Goal: Information Seeking & Learning: Understand process/instructions

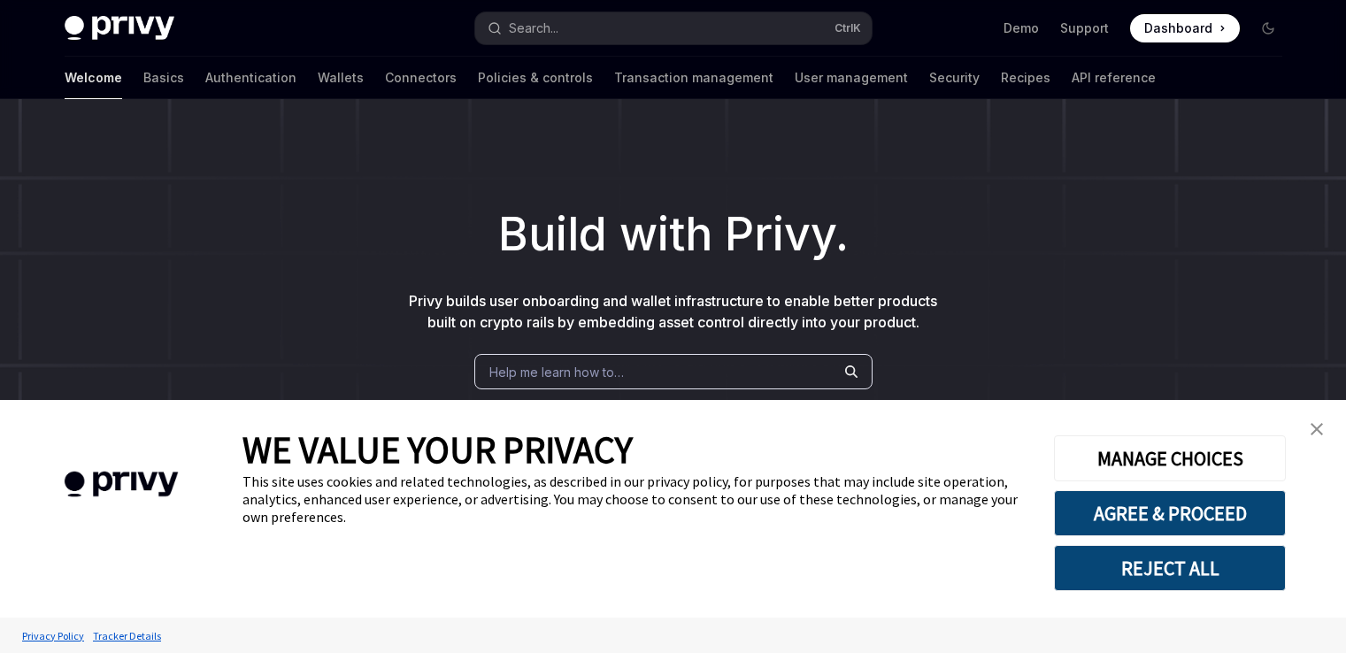
scroll to position [580, 0]
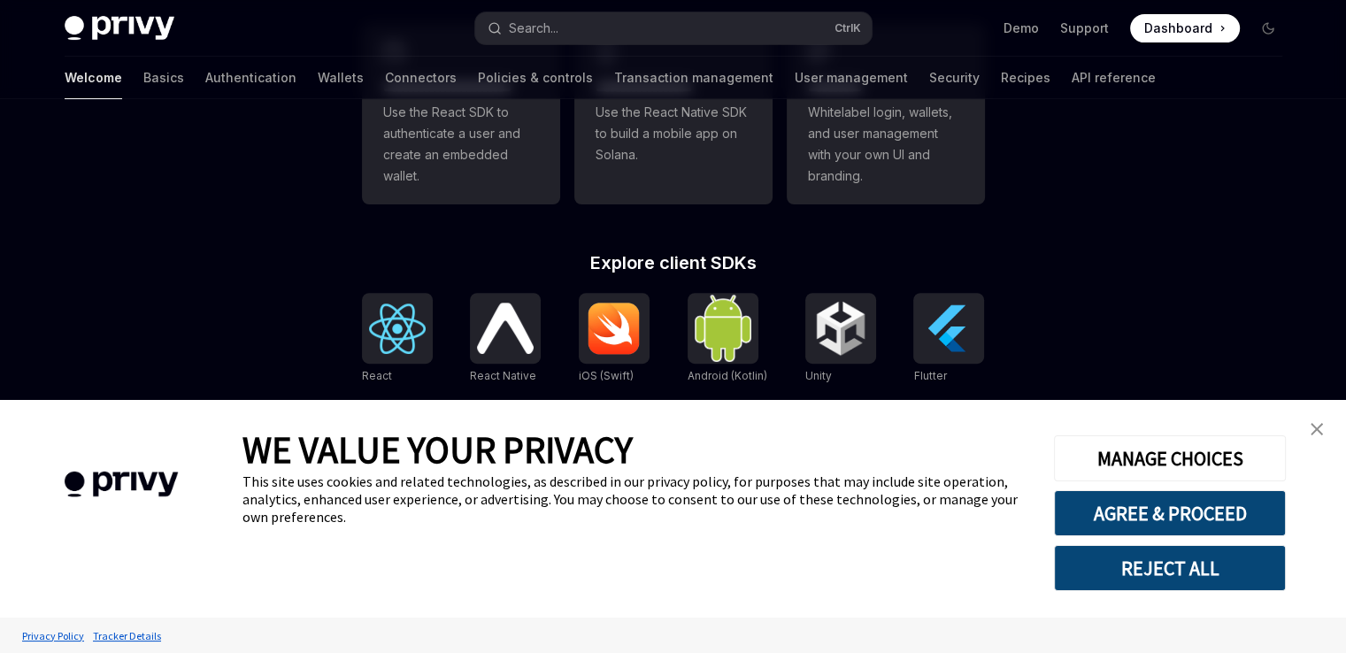
click at [1322, 422] on link "close banner" at bounding box center [1316, 428] width 35 height 35
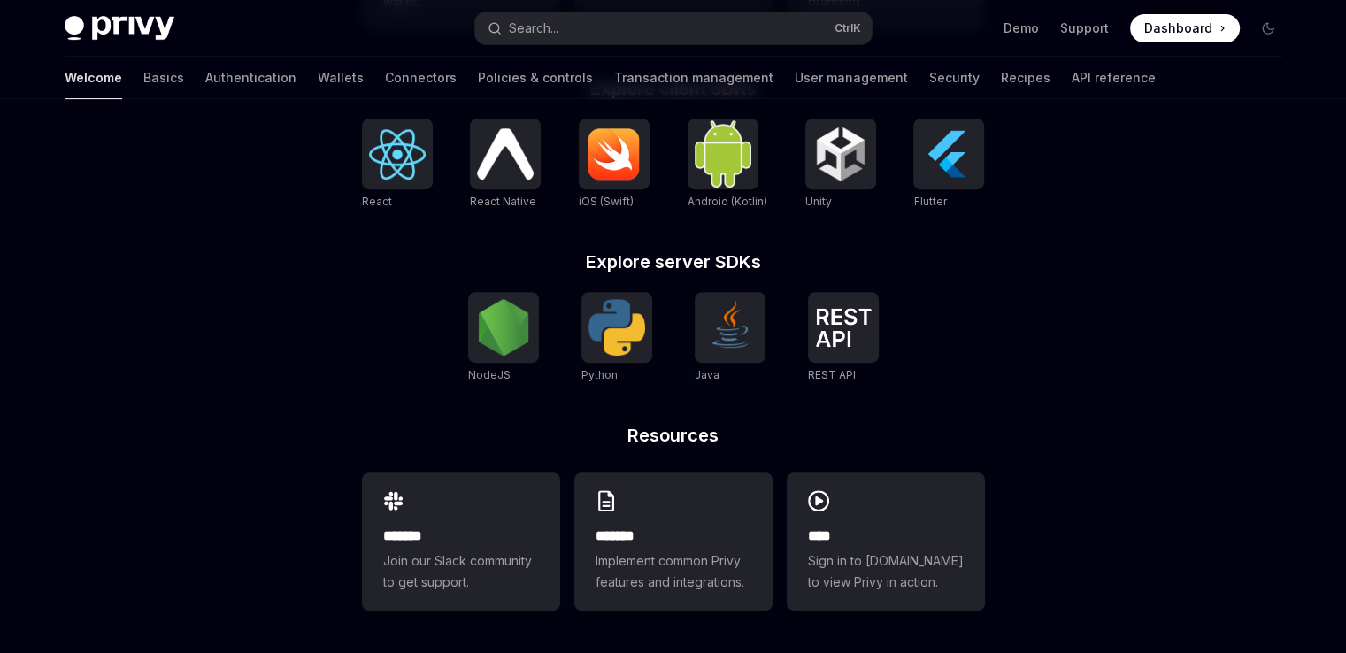
scroll to position [0, 0]
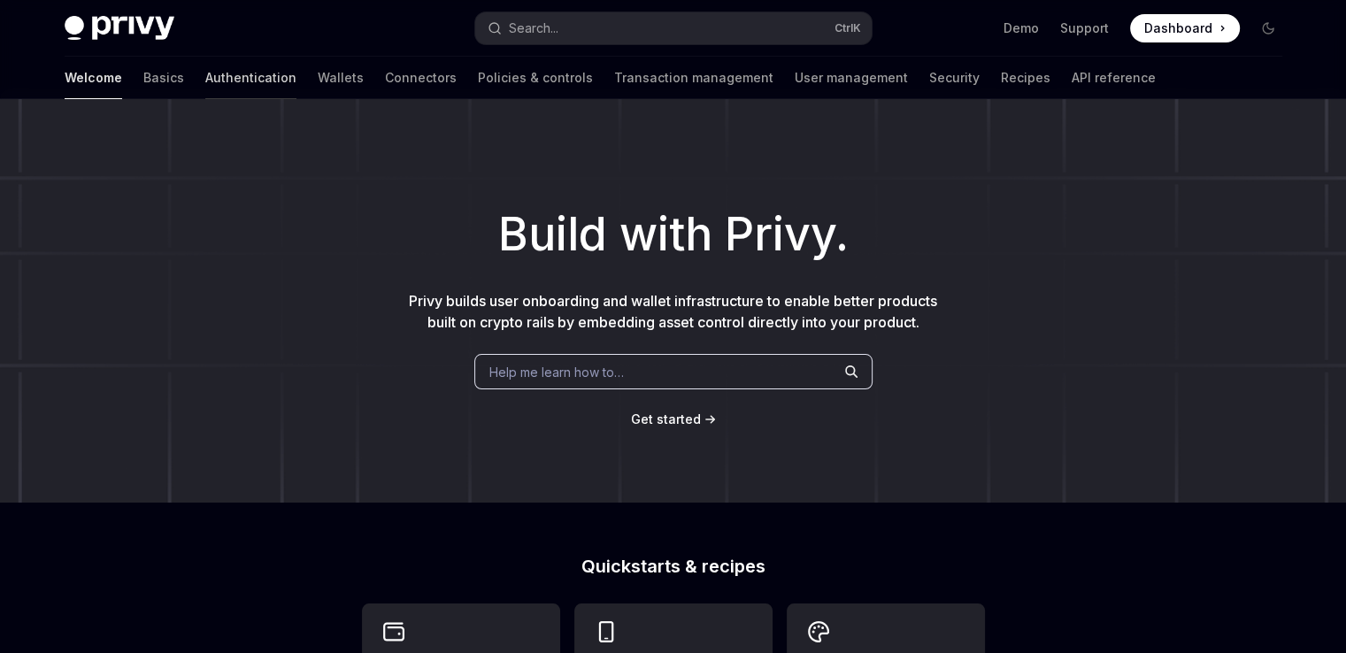
click at [205, 82] on link "Authentication" at bounding box center [250, 78] width 91 height 42
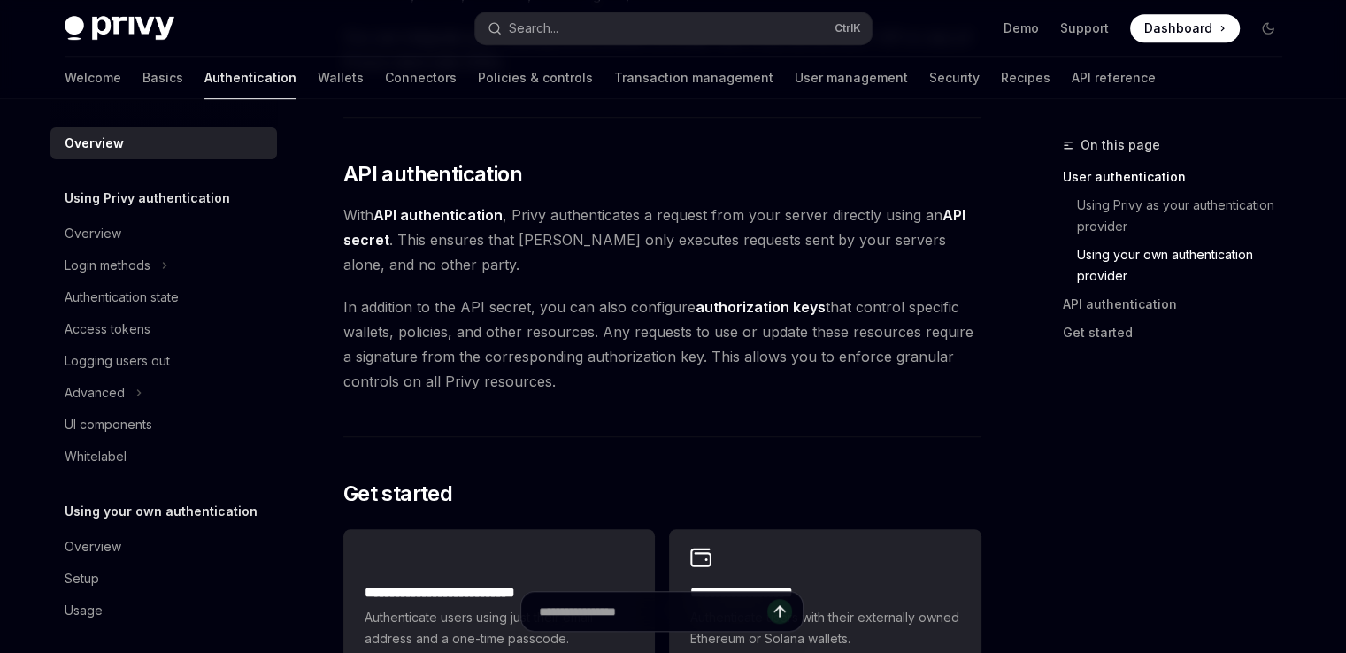
scroll to position [1244, 0]
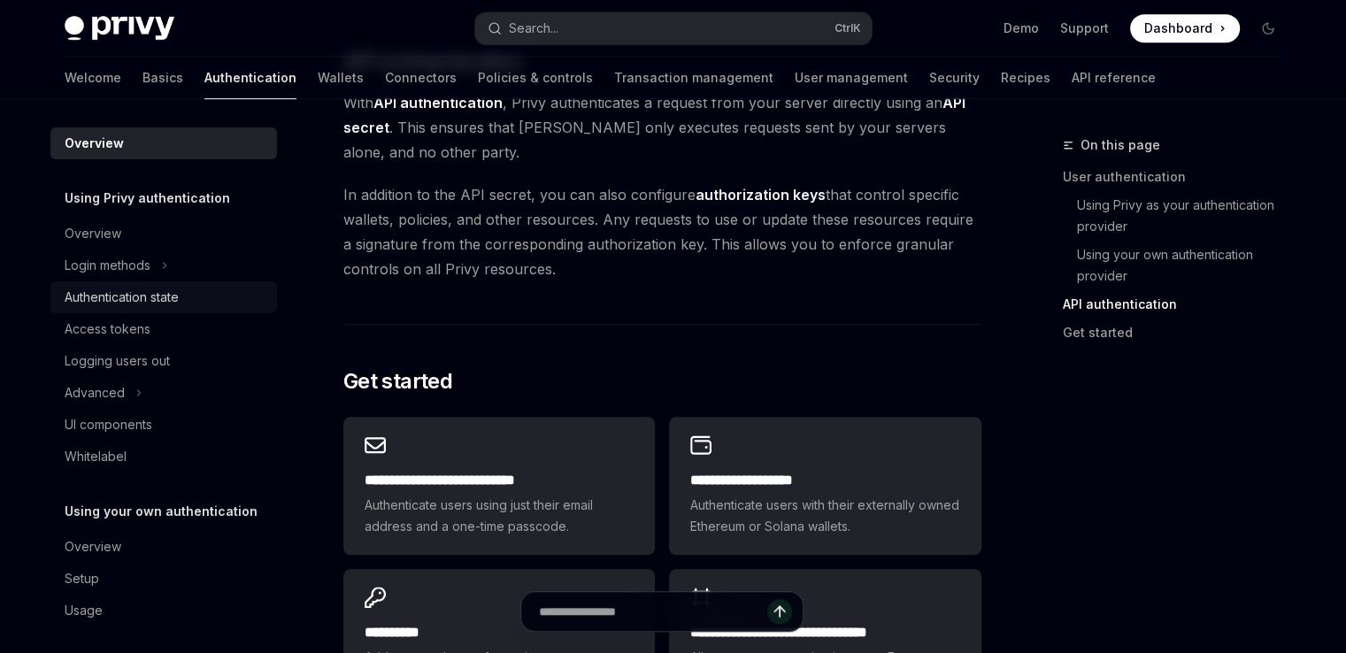
click at [121, 281] on link "Authentication state" at bounding box center [163, 297] width 227 height 32
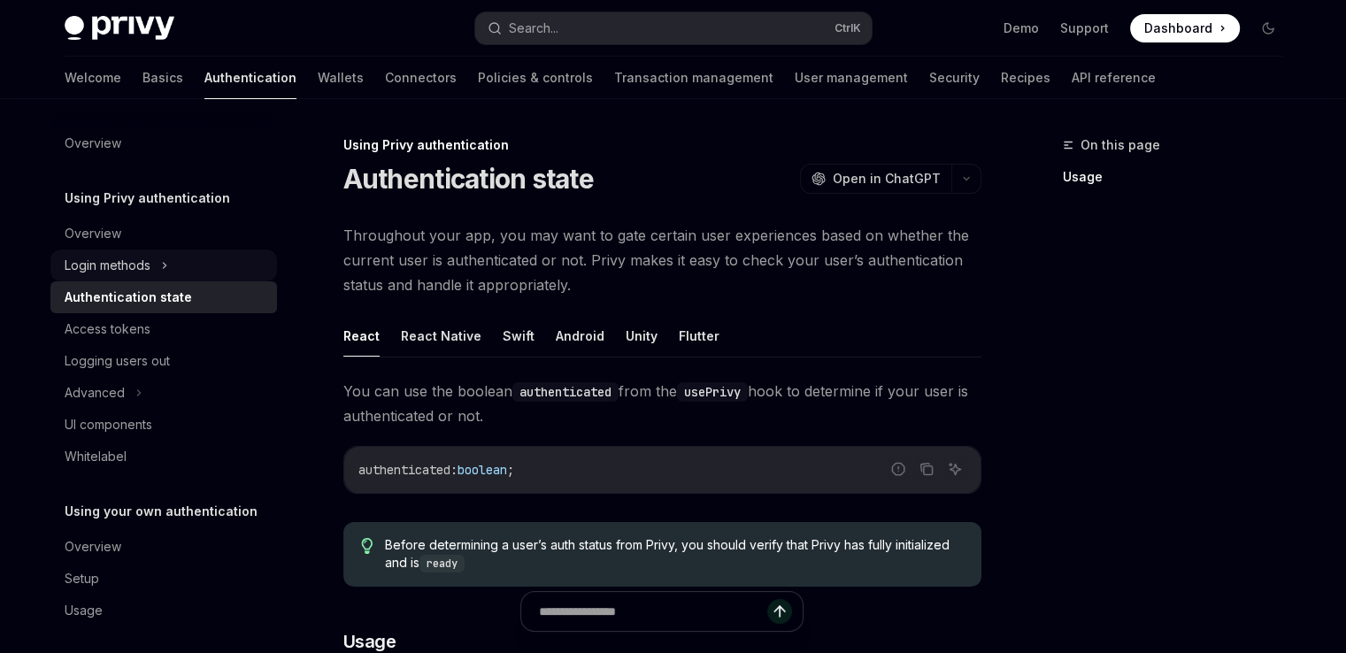
click at [145, 263] on div "Login methods" at bounding box center [108, 265] width 86 height 21
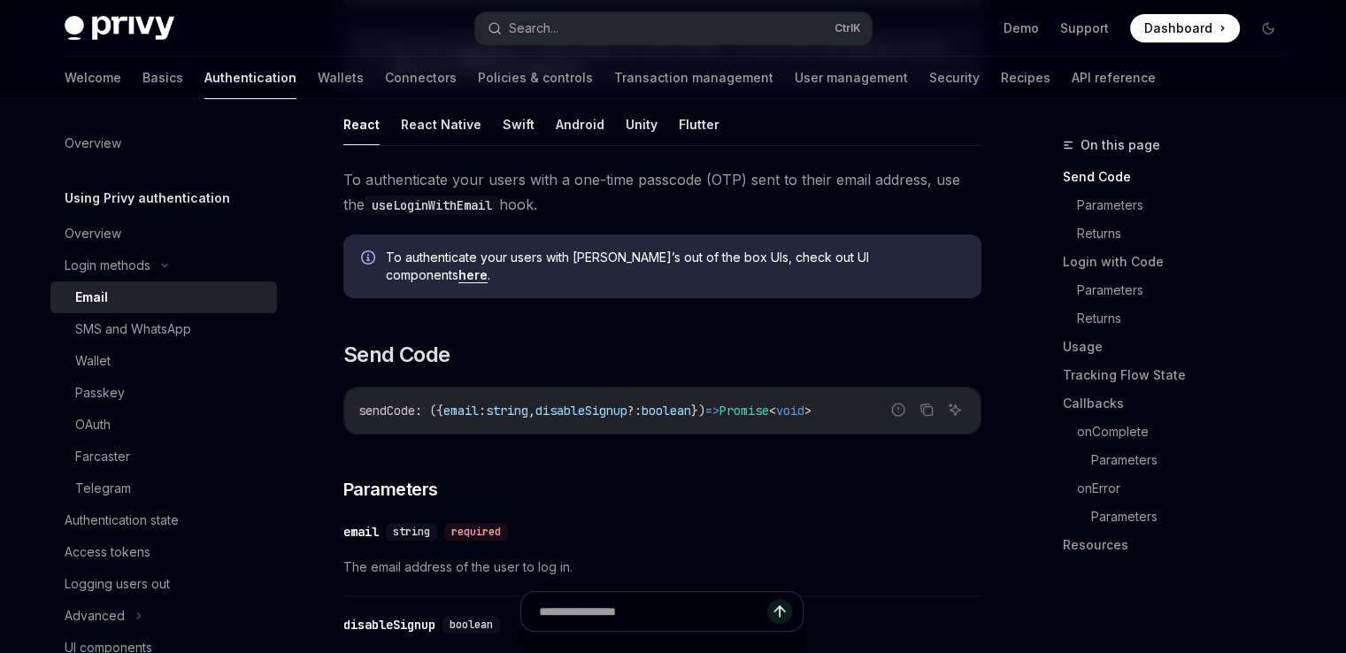
scroll to position [351, 0]
click at [138, 414] on div "Cookie Consent Banner" at bounding box center [121, 509] width 242 height 218
click at [96, 422] on div "Cookie Consent Banner" at bounding box center [121, 509] width 242 height 218
click at [110, 433] on div "Cookie Consent Banner" at bounding box center [121, 484] width 189 height 115
click at [75, 410] on div "Cookie Consent Banner" at bounding box center [121, 509] width 242 height 218
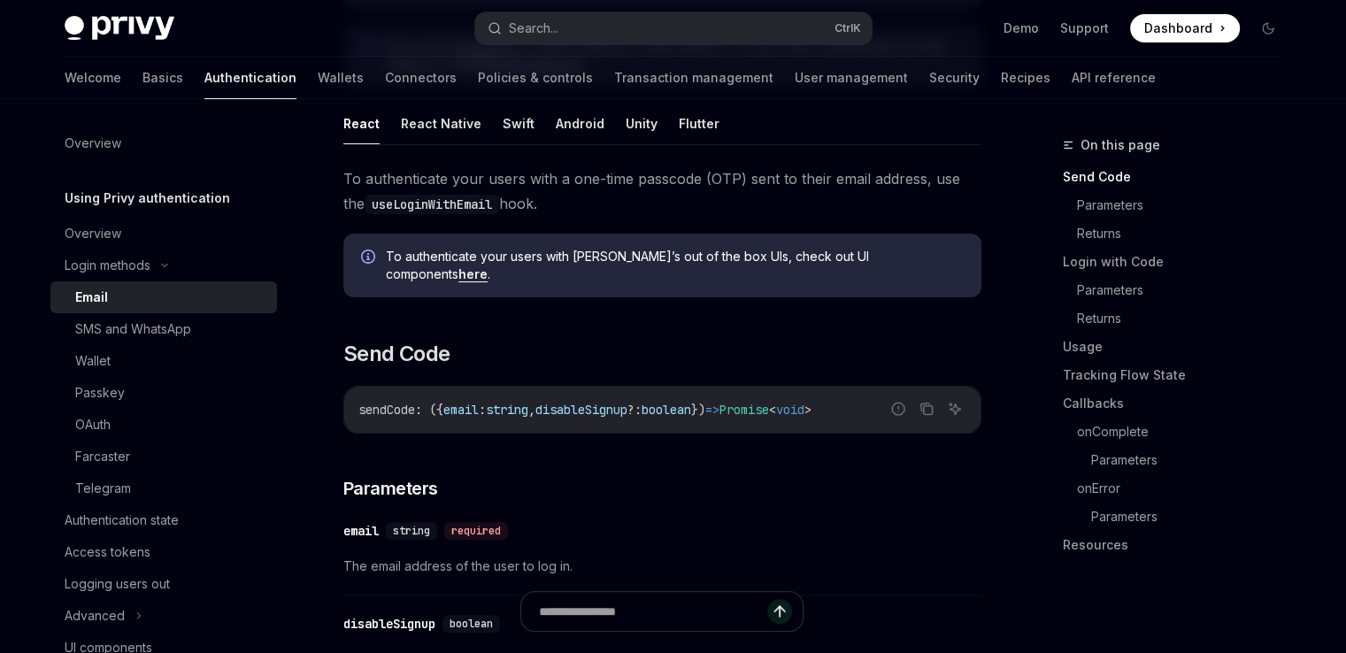
scroll to position [149, 0]
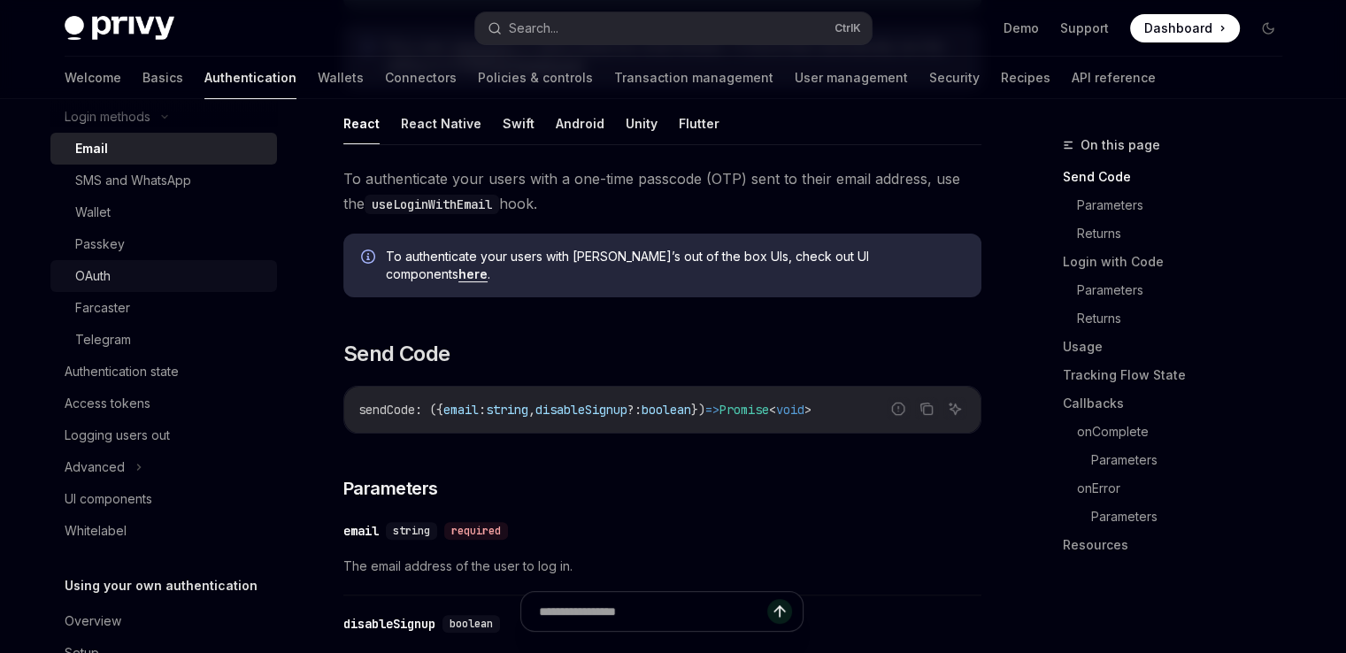
click at [116, 286] on div "OAuth" at bounding box center [170, 275] width 191 height 21
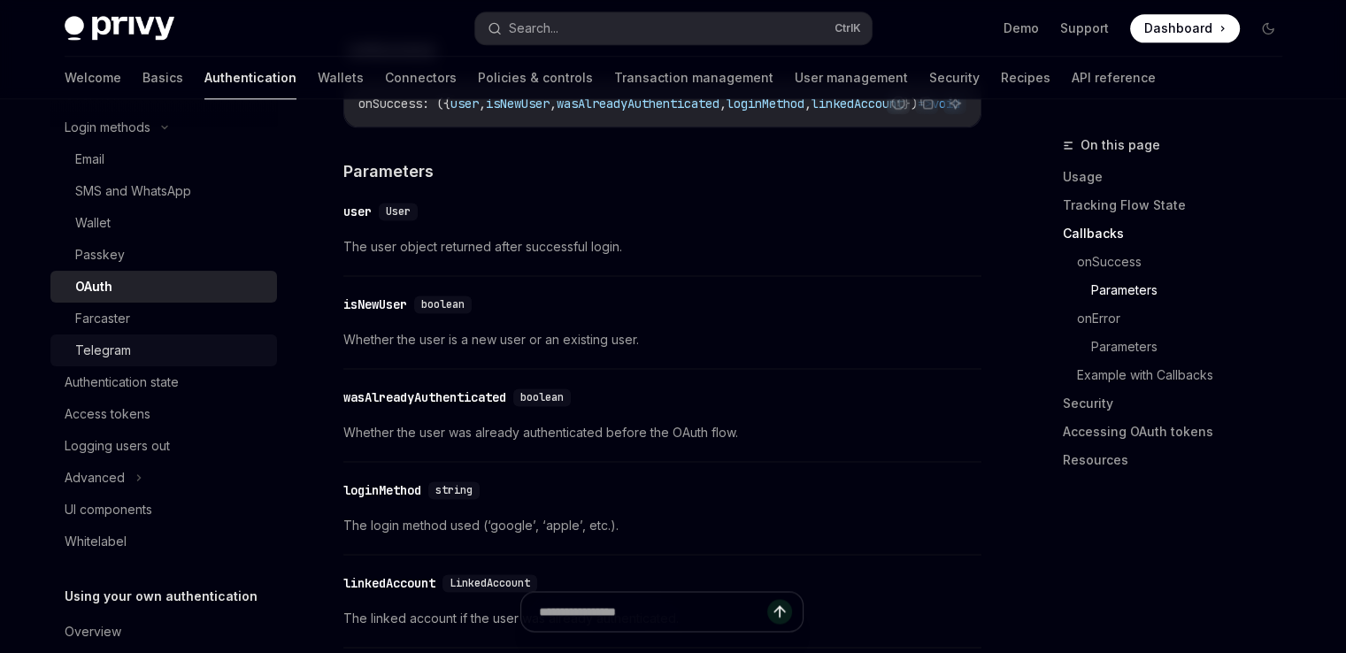
scroll to position [138, 0]
click at [137, 389] on div "Authentication state" at bounding box center [122, 382] width 114 height 21
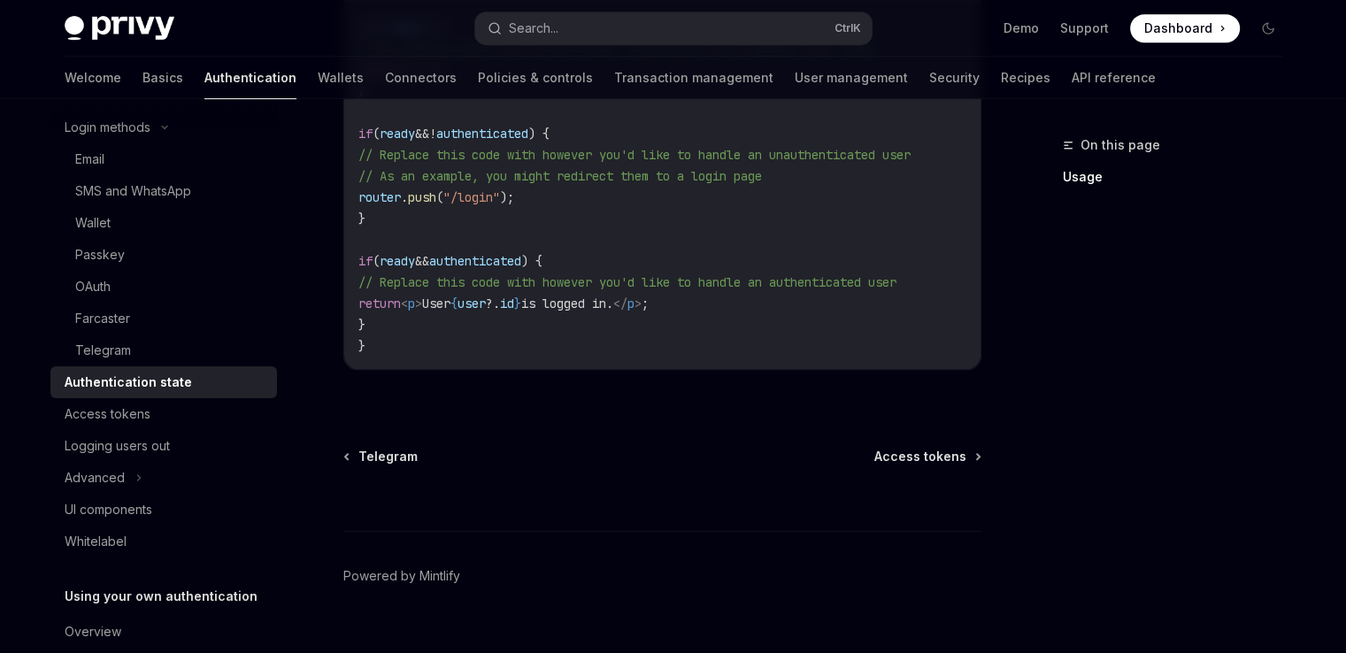
scroll to position [874, 0]
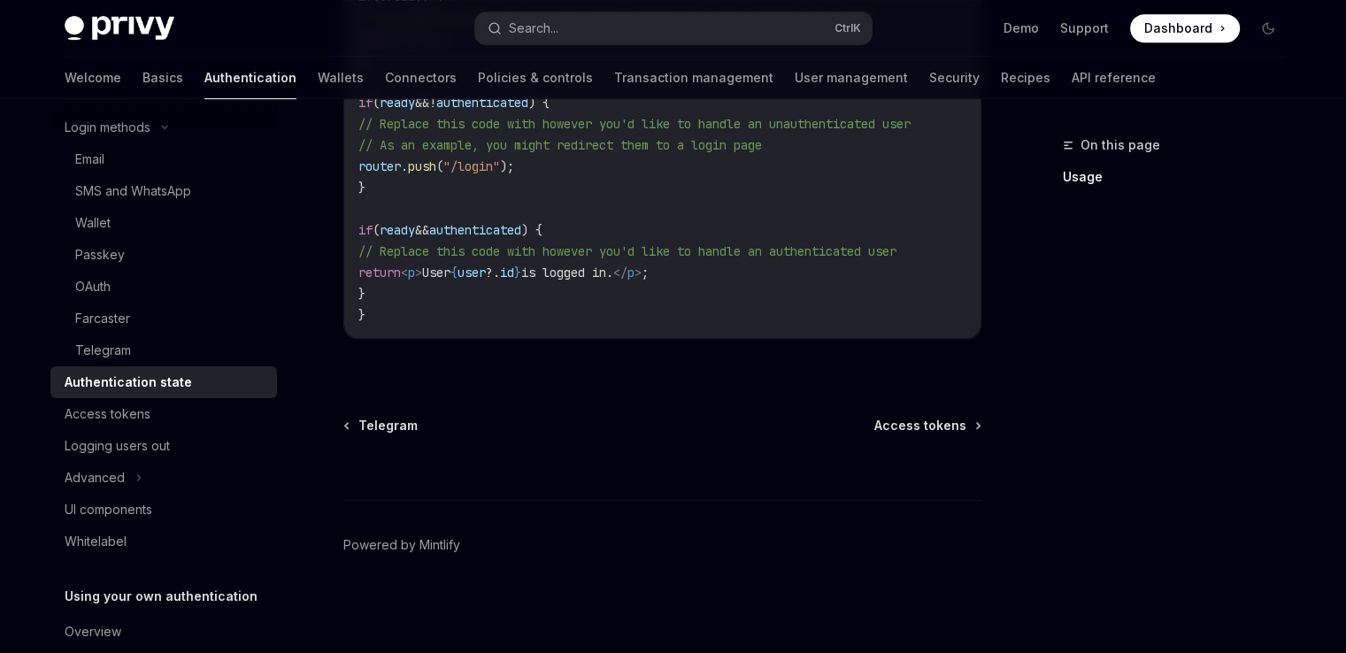
click at [938, 426] on div "WE VALUE YOUR PRIVACY This site uses cookies and related technologies, as descr…" at bounding box center [634, 509] width 785 height 218
click at [173, 415] on div "Cookie Consent Banner" at bounding box center [121, 509] width 242 height 218
click at [940, 428] on div "WE VALUE YOUR PRIVACY" at bounding box center [634, 450] width 785 height 46
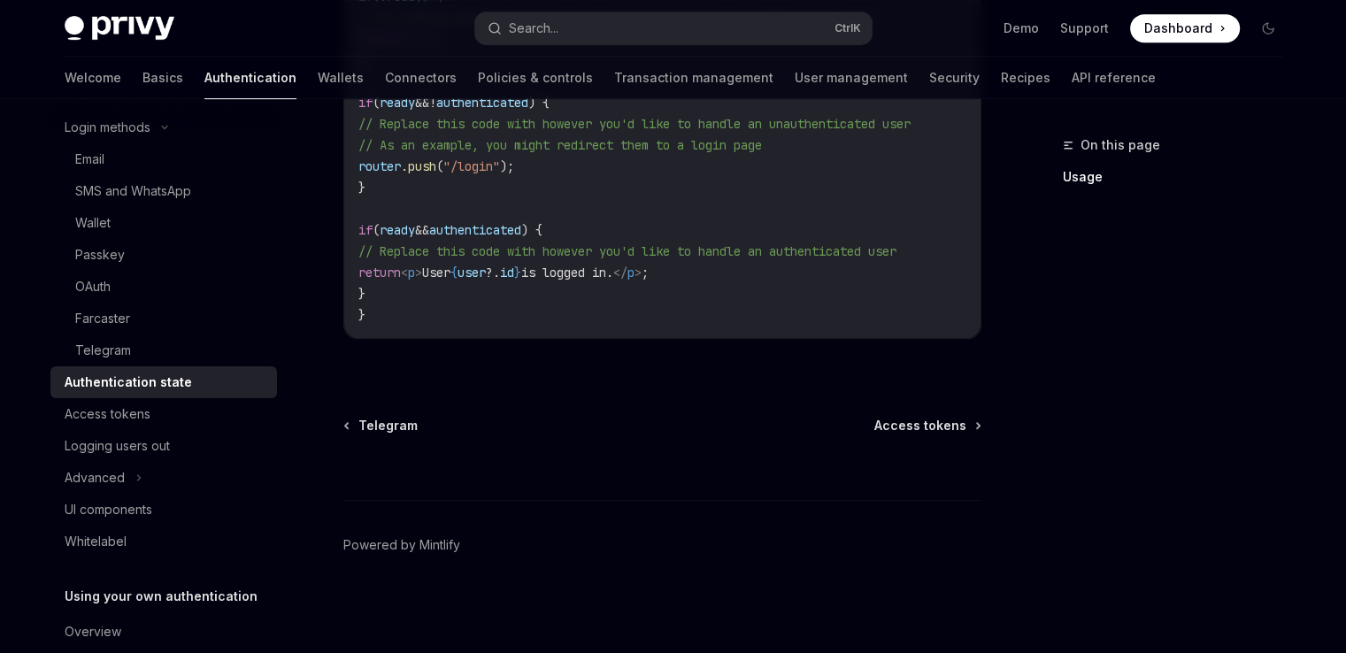
click at [940, 428] on div "WE VALUE YOUR PRIVACY" at bounding box center [634, 450] width 785 height 46
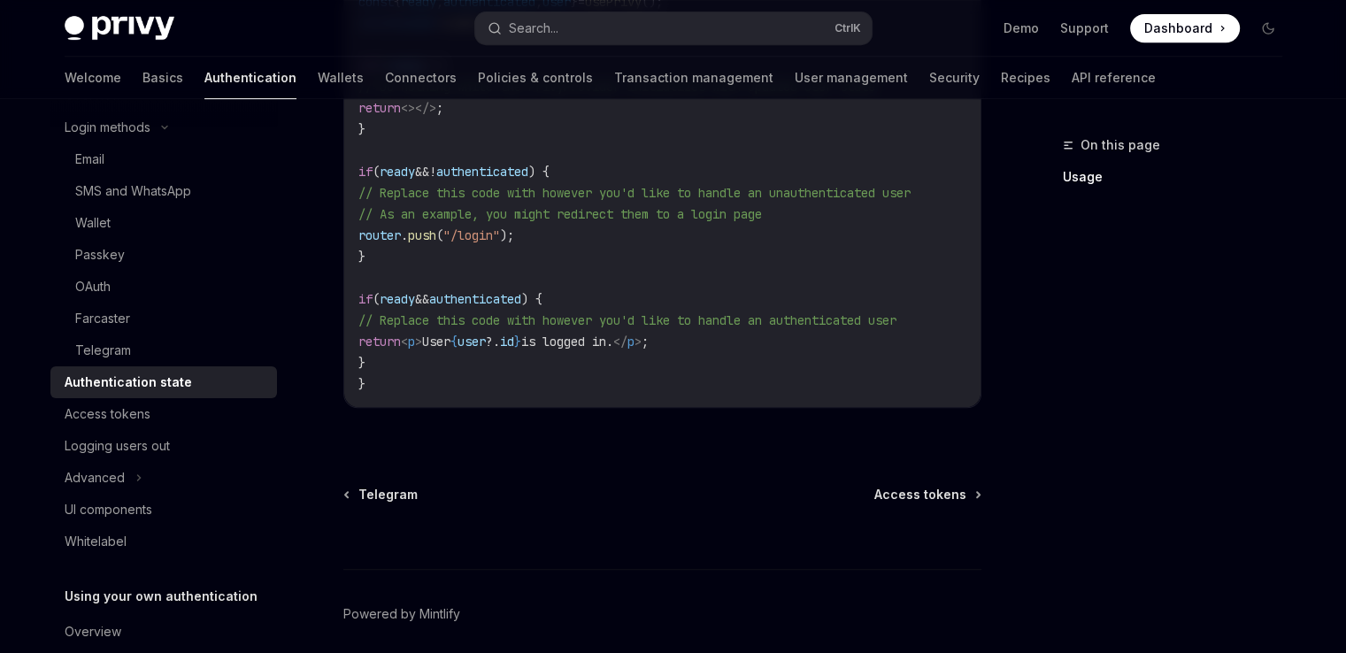
scroll to position [801, 0]
click at [937, 502] on div "This site uses cookies and related technologies, as described in our privacy po…" at bounding box center [634, 499] width 785 height 53
click at [126, 409] on div "Cookie Consent Banner" at bounding box center [121, 509] width 242 height 218
click at [147, 398] on link "Access tokens" at bounding box center [163, 414] width 227 height 32
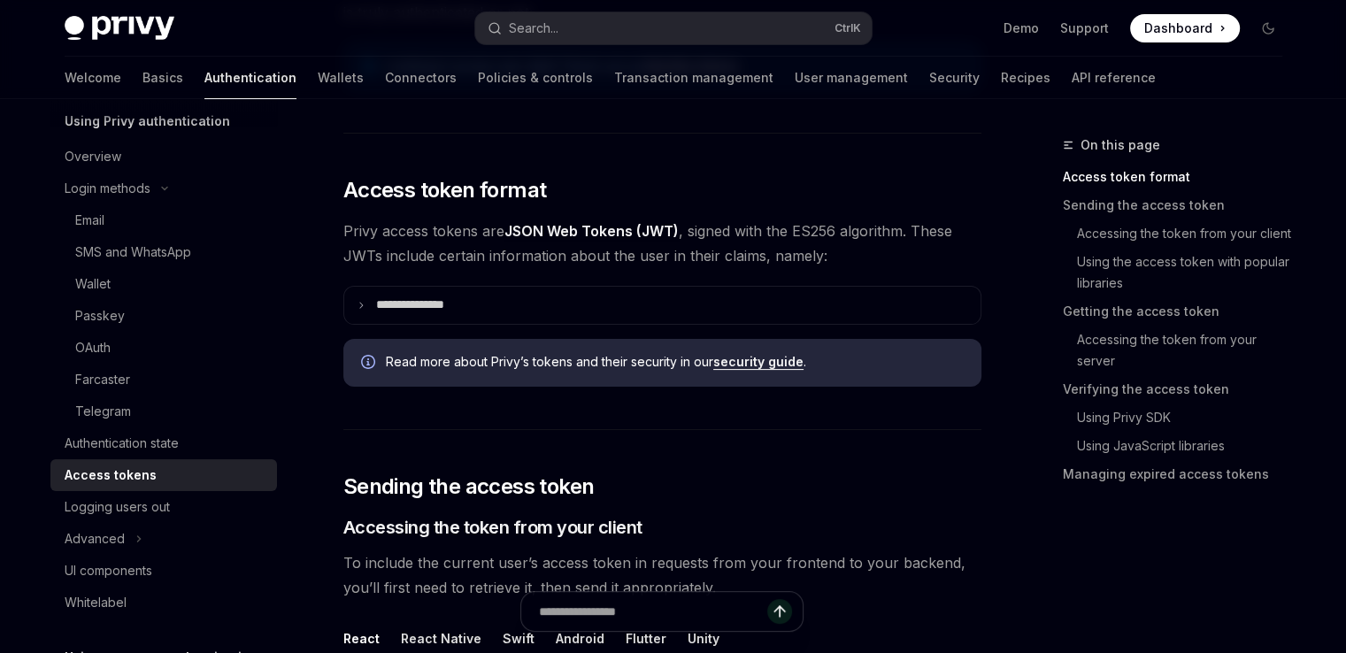
scroll to position [350, 0]
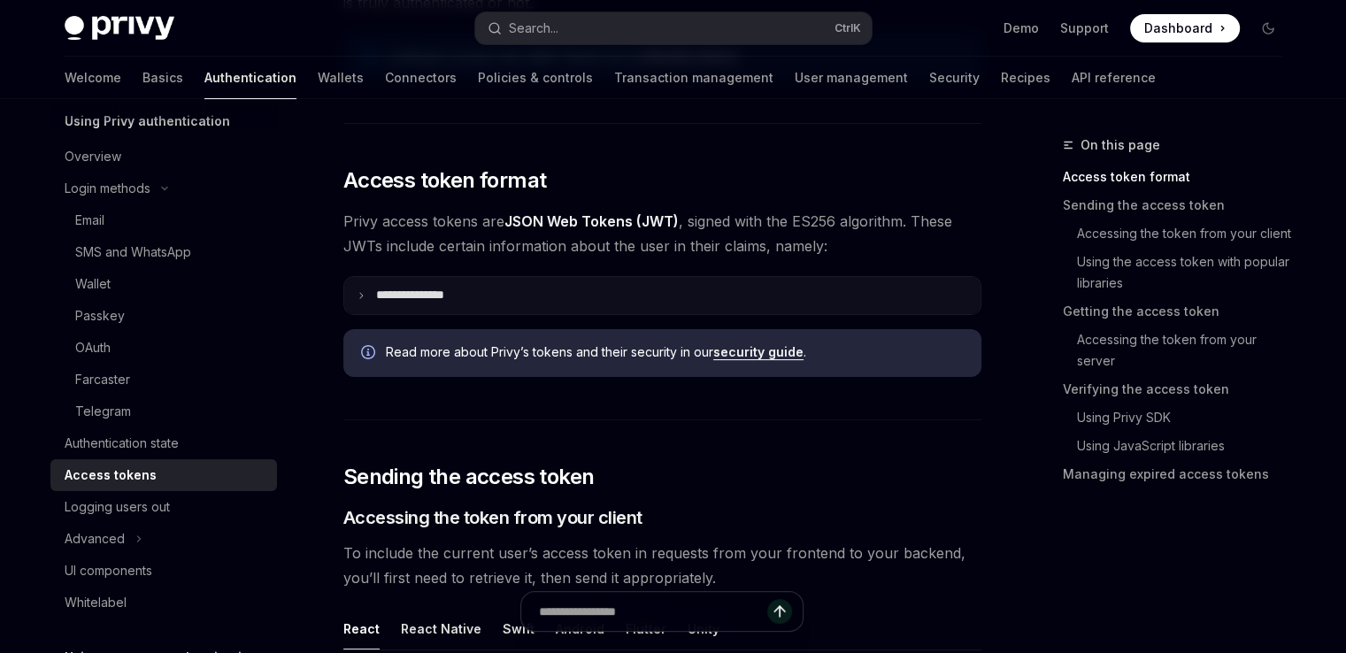
click at [357, 296] on icon at bounding box center [361, 295] width 9 height 9
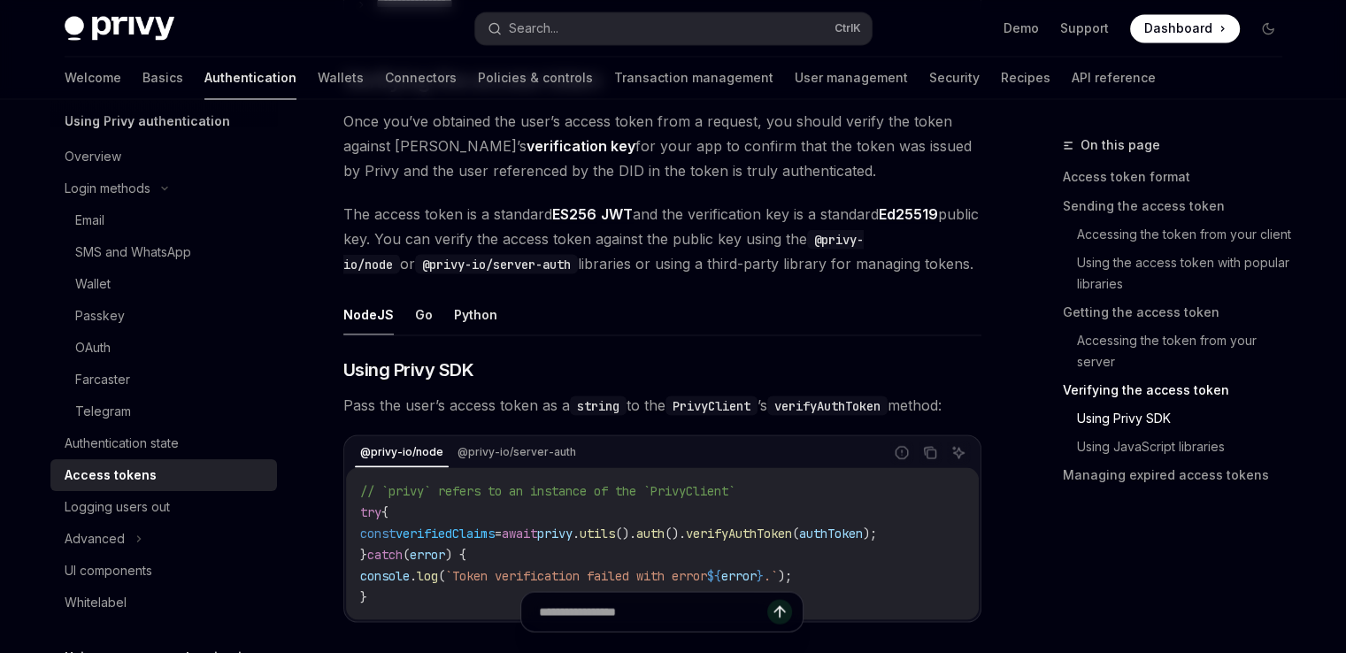
scroll to position [3165, 0]
click at [415, 299] on button "Go" at bounding box center [424, 313] width 18 height 42
type textarea "*"
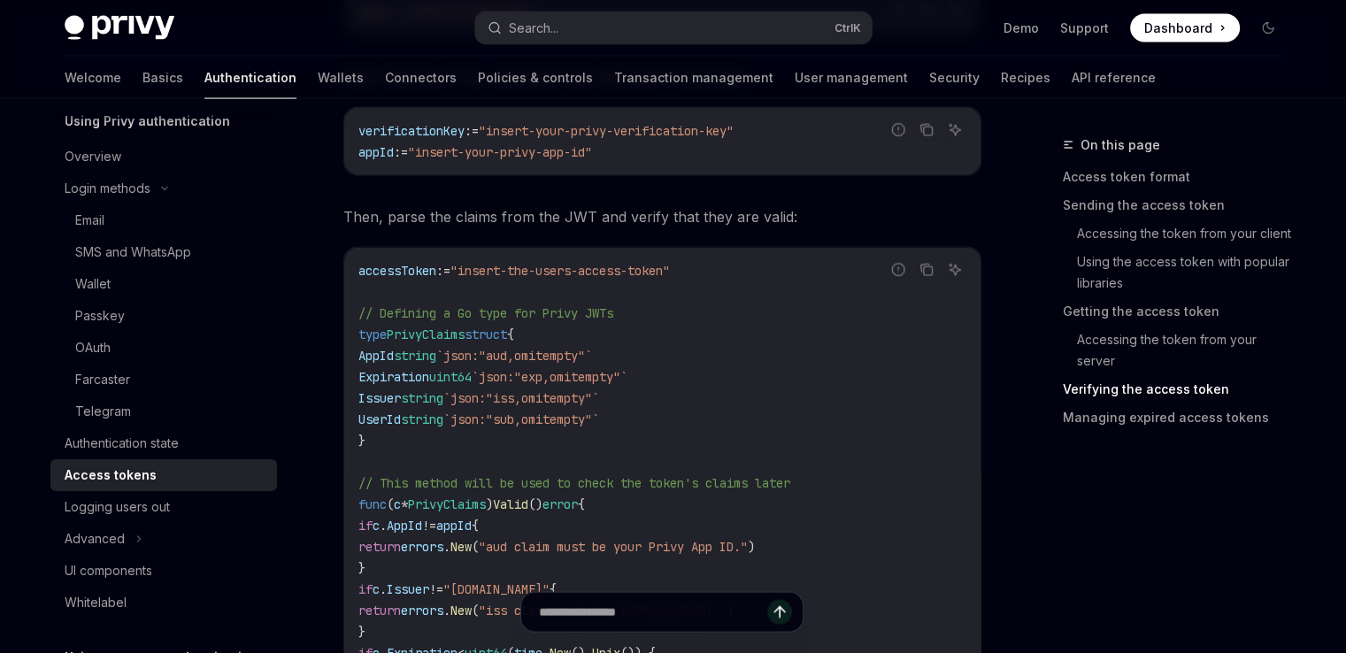
scroll to position [3597, 0]
click at [599, 393] on span "`json:"iss,omitempty"`" at bounding box center [521, 401] width 156 height 16
click at [614, 372] on span "`json:"exp,omitempty"`" at bounding box center [550, 380] width 156 height 16
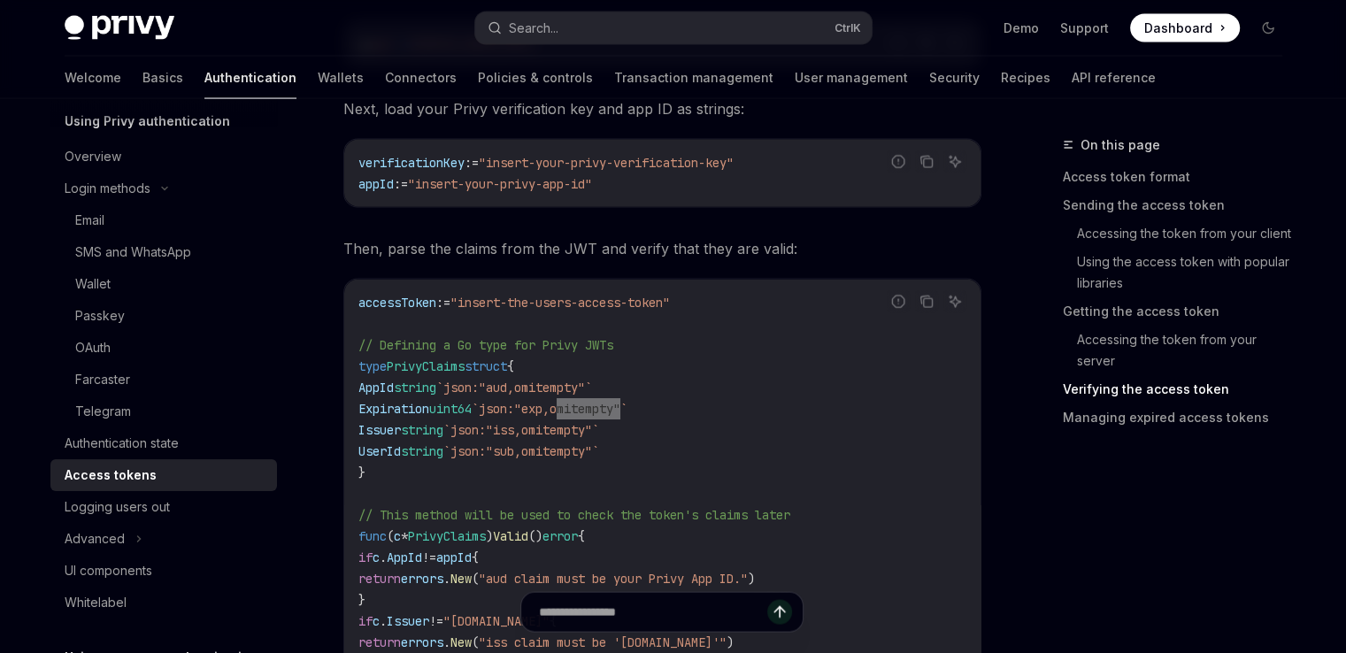
scroll to position [3581, 0]
